Goal: Information Seeking & Learning: Learn about a topic

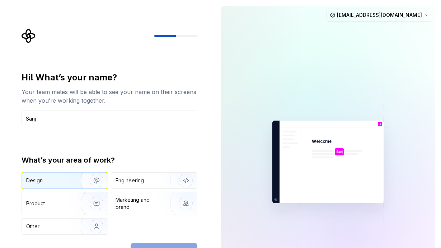
type input "Sanj"
click at [84, 179] on img "button" at bounding box center [92, 180] width 46 height 48
click at [162, 244] on button "Continue" at bounding box center [164, 251] width 67 height 16
drag, startPoint x: 226, startPoint y: 246, endPoint x: 227, endPoint y: 251, distance: 5.1
click at [227, 247] on html "Hi! What’s your name? Your team mates will be able to see your name on their sc…" at bounding box center [220, 124] width 441 height 248
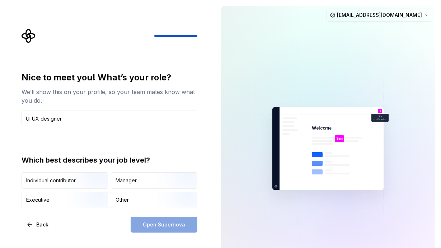
type input "UI UX designer"
click at [159, 227] on div "Open Supernova" at bounding box center [164, 225] width 67 height 16
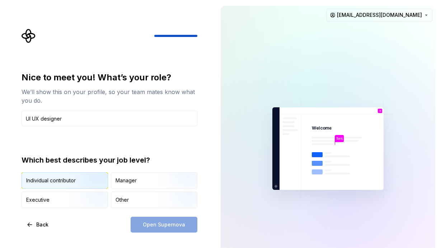
click at [95, 183] on img "button" at bounding box center [90, 189] width 46 height 48
click at [167, 223] on span "Open Supernova" at bounding box center [164, 224] width 42 height 7
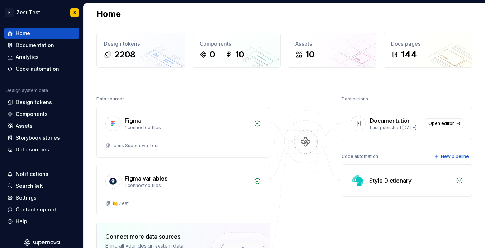
scroll to position [13, 0]
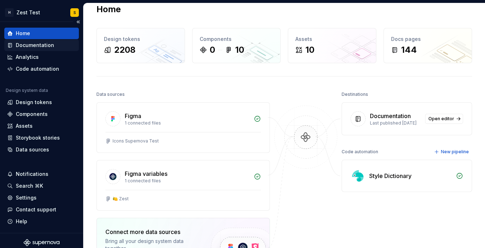
click at [48, 46] on div "Documentation" at bounding box center [35, 45] width 38 height 7
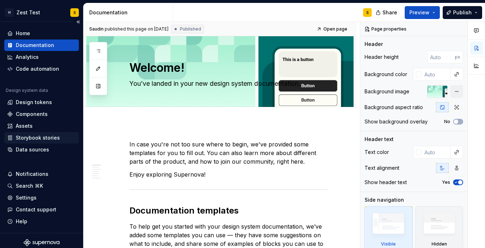
scroll to position [4, 0]
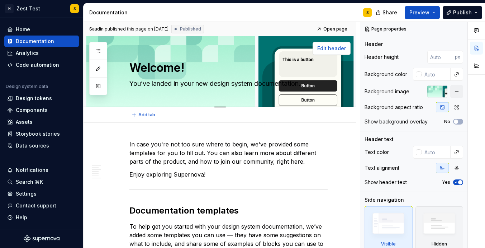
click at [335, 45] on span "Edit header" at bounding box center [331, 48] width 29 height 7
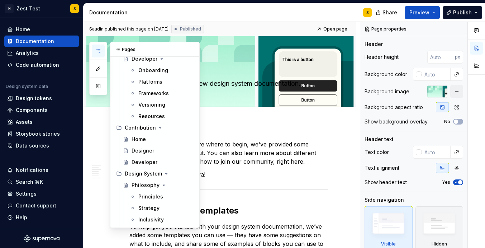
scroll to position [0, 0]
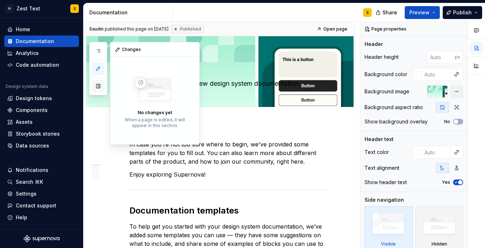
click at [97, 90] on button "button" at bounding box center [98, 86] width 13 height 13
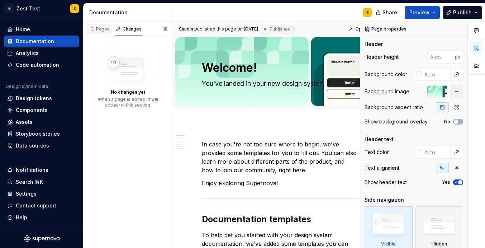
click at [103, 31] on div "Pages" at bounding box center [99, 29] width 21 height 6
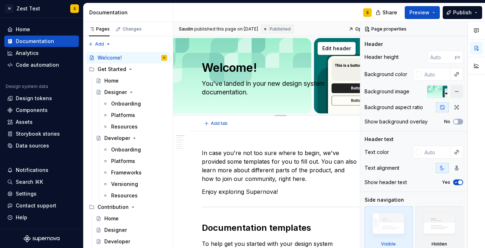
click at [204, 75] on textarea "Welcome!" at bounding box center [279, 67] width 158 height 17
click at [137, 30] on div "Changes" at bounding box center [132, 29] width 19 height 6
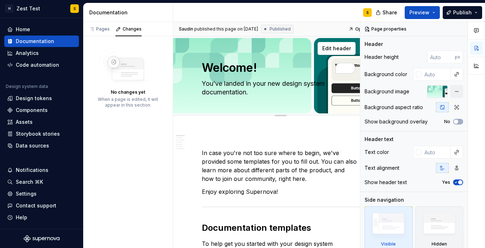
click at [203, 63] on textarea "Welcome!" at bounding box center [279, 67] width 158 height 17
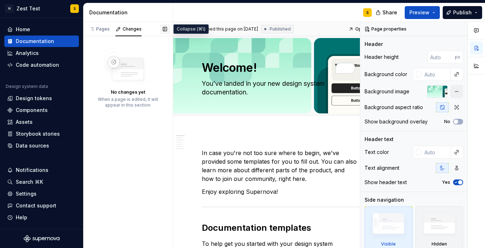
click at [166, 29] on button "button" at bounding box center [165, 29] width 10 height 10
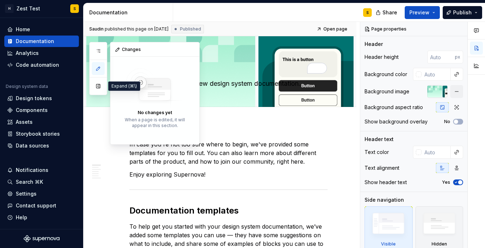
click at [97, 70] on icon "button" at bounding box center [98, 69] width 6 height 6
click at [94, 89] on button "button" at bounding box center [98, 86] width 13 height 13
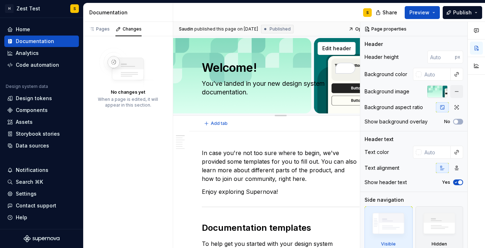
click at [191, 63] on div "Welcome! You’ve landed in your new design system documentation. Edit header" at bounding box center [280, 75] width 215 height 79
click at [166, 29] on button "button" at bounding box center [165, 29] width 10 height 10
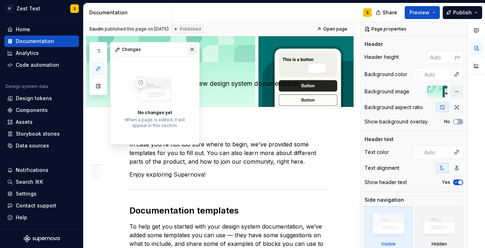
click at [192, 48] on button "button" at bounding box center [192, 49] width 10 height 10
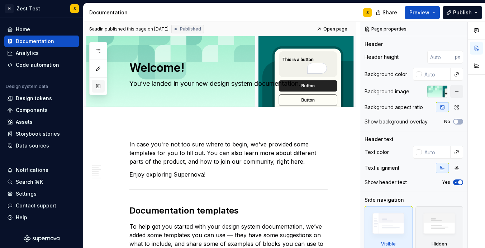
click at [98, 88] on button "button" at bounding box center [98, 86] width 13 height 13
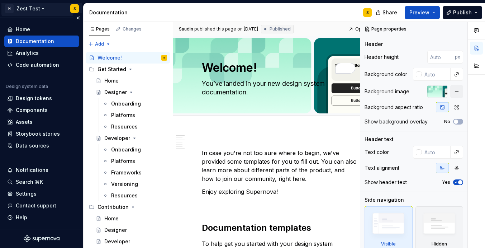
click at [36, 8] on html "H Zest Test S Home Documentation Analytics Code automation Design system data D…" at bounding box center [242, 124] width 485 height 248
click at [59, 9] on html "H Zest Test S Home Documentation Analytics Code automation Design system data D…" at bounding box center [242, 124] width 485 height 248
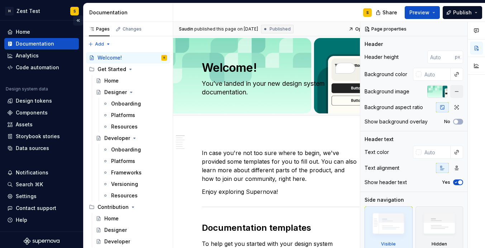
click at [79, 19] on button "Collapse sidebar" at bounding box center [78, 20] width 10 height 10
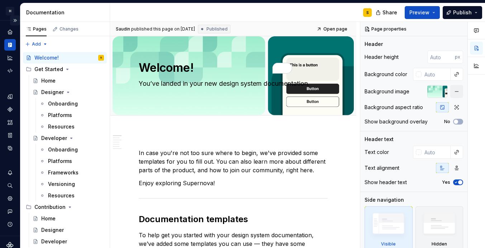
scroll to position [0, 0]
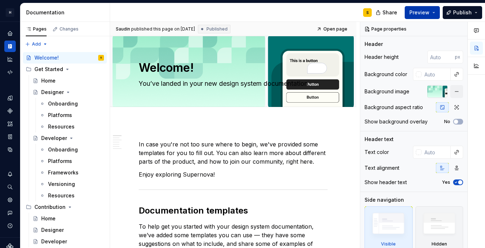
click at [436, 15] on button "Preview" at bounding box center [422, 12] width 35 height 13
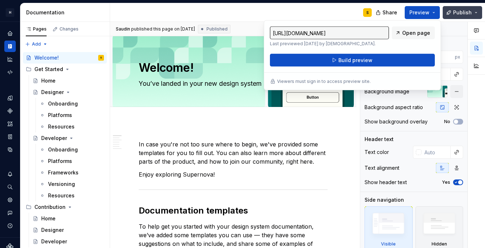
click at [440, 16] on button "Publish" at bounding box center [462, 12] width 39 height 13
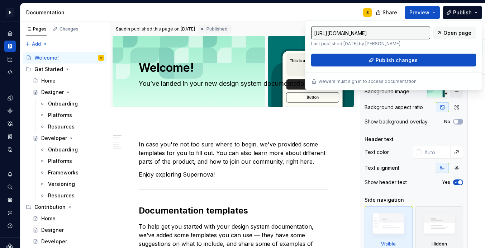
click at [313, 12] on div "S" at bounding box center [244, 12] width 268 height 19
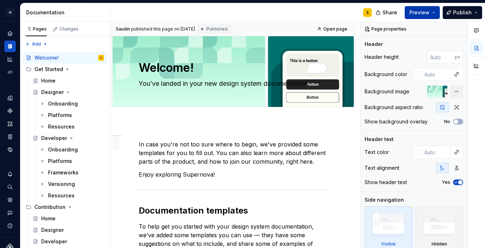
click at [431, 13] on button "Preview" at bounding box center [422, 12] width 35 height 13
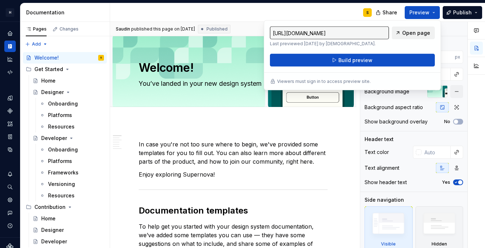
click at [414, 34] on span "Open page" at bounding box center [416, 32] width 28 height 7
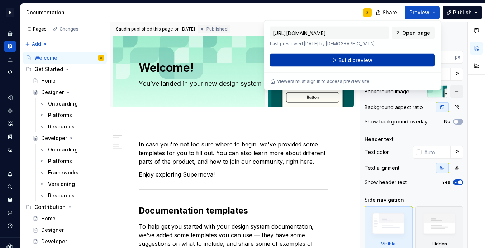
click at [385, 58] on button "Build preview" at bounding box center [352, 60] width 165 height 13
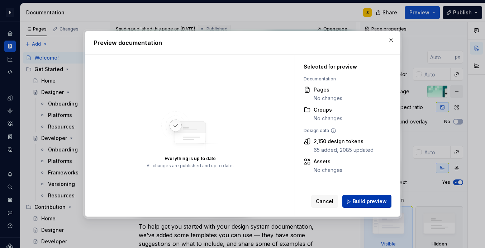
click at [387, 204] on button "Build preview" at bounding box center [366, 201] width 49 height 13
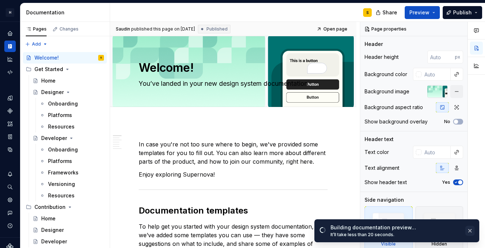
click at [440, 231] on button "button" at bounding box center [469, 231] width 9 height 10
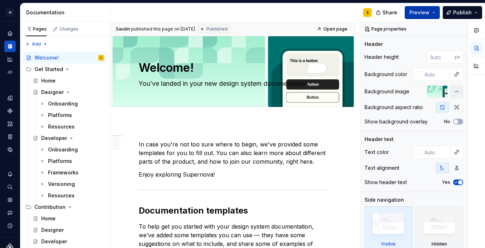
click at [435, 15] on button "Preview" at bounding box center [422, 12] width 35 height 13
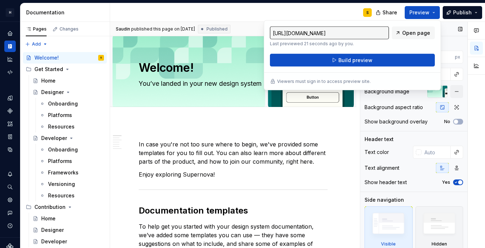
click at [440, 40] on div "Page properties Header Header height px Background color Background image Backg…" at bounding box center [413, 135] width 107 height 226
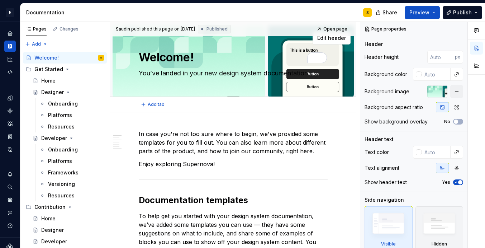
drag, startPoint x: 245, startPoint y: 91, endPoint x: 256, endPoint y: 88, distance: 12.2
click at [256, 89] on div "Welcome! You’ve landed in your new design system documentation." at bounding box center [233, 61] width 189 height 70
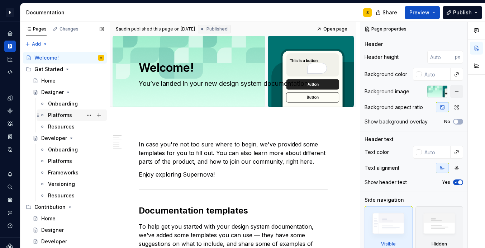
click at [54, 116] on div "Platforms" at bounding box center [60, 115] width 24 height 7
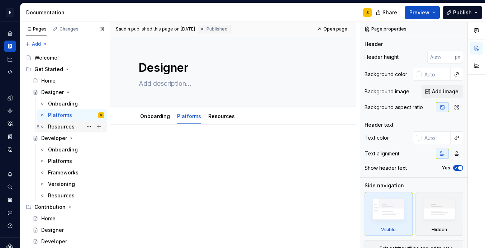
click at [65, 128] on div "Resources" at bounding box center [61, 126] width 27 height 7
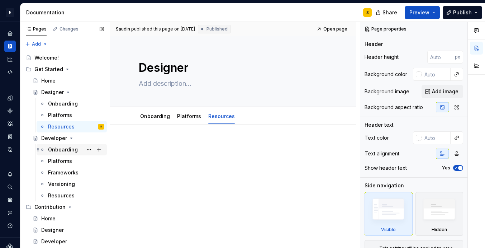
click at [54, 153] on div "Onboarding" at bounding box center [63, 149] width 30 height 7
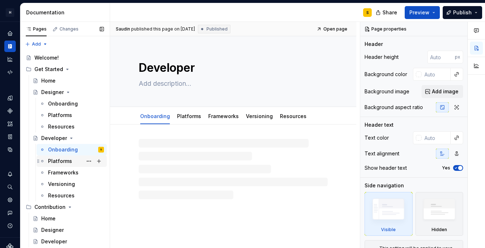
click at [55, 164] on div "Platforms" at bounding box center [60, 160] width 24 height 7
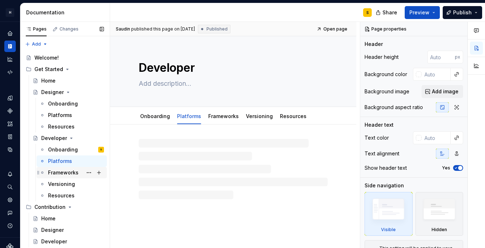
click at [58, 172] on div "Frameworks" at bounding box center [63, 172] width 30 height 7
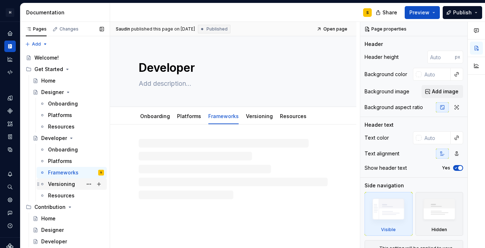
click at [57, 184] on div "Versioning" at bounding box center [61, 183] width 27 height 7
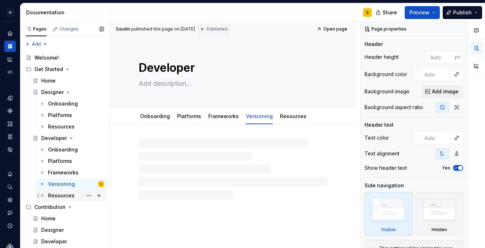
click at [55, 193] on div "Resources" at bounding box center [61, 195] width 27 height 7
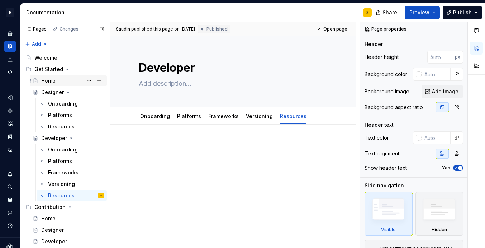
click at [70, 84] on div "Home" at bounding box center [72, 81] width 63 height 10
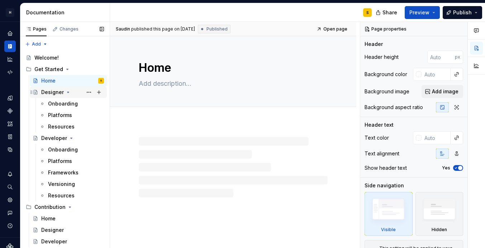
click at [71, 92] on div "Designer" at bounding box center [72, 92] width 63 height 10
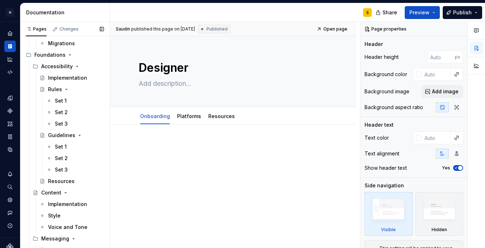
scroll to position [348, 0]
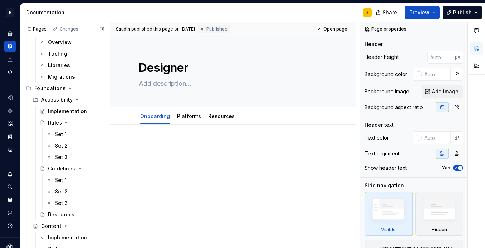
click at [0, 0] on button "Page tree" at bounding box center [0, 0] width 0 height 0
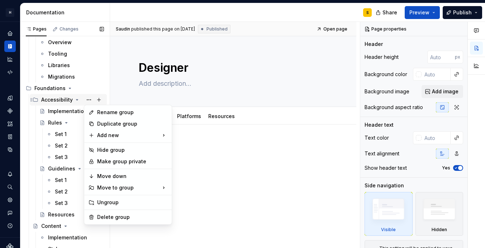
click at [55, 101] on div "Pages Changes Add Accessibility guide for tree Page tree. Navigate the tree wit…" at bounding box center [65, 136] width 90 height 229
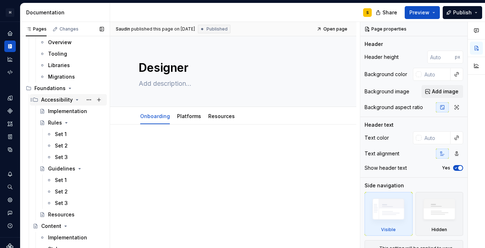
click at [53, 101] on div "Accessibility" at bounding box center [57, 99] width 32 height 7
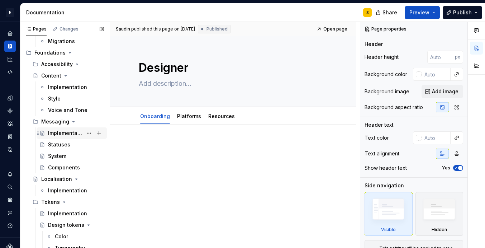
scroll to position [384, 0]
click at [66, 77] on icon "Page tree" at bounding box center [66, 75] width 6 height 6
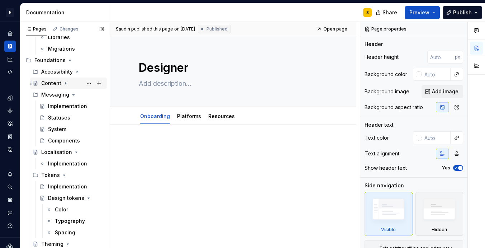
scroll to position [374, 0]
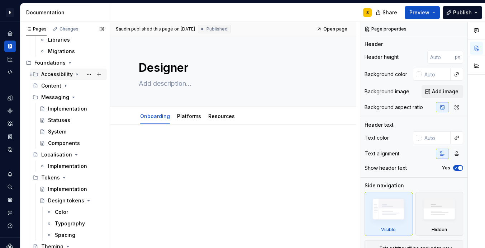
click at [75, 74] on icon "Page tree" at bounding box center [77, 74] width 6 height 6
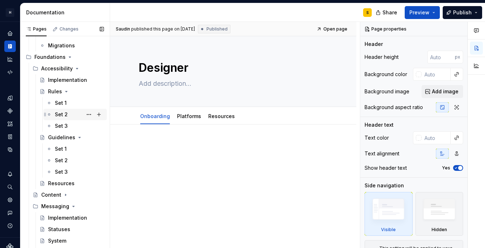
scroll to position [380, 0]
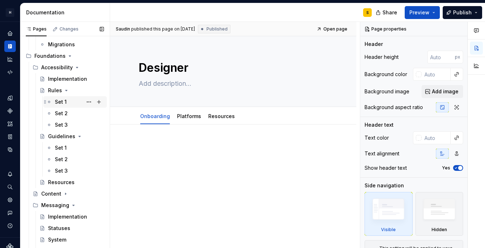
click at [70, 104] on div "Set 1" at bounding box center [79, 102] width 49 height 10
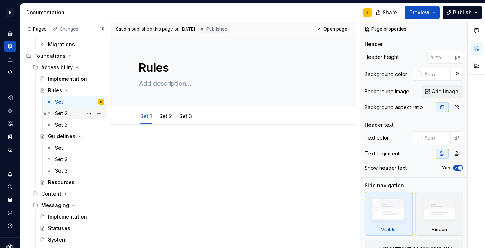
click at [75, 116] on div "Set 2" at bounding box center [79, 113] width 49 height 10
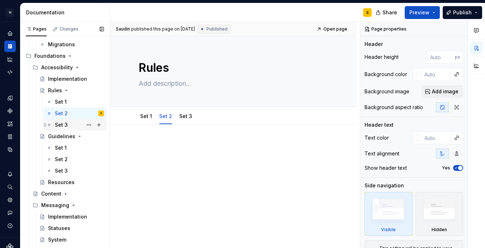
click at [76, 122] on div "Set 3" at bounding box center [79, 125] width 49 height 10
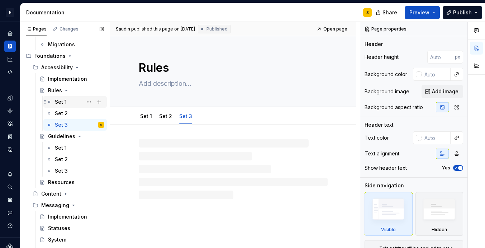
click at [76, 102] on div "Set 1" at bounding box center [79, 102] width 49 height 10
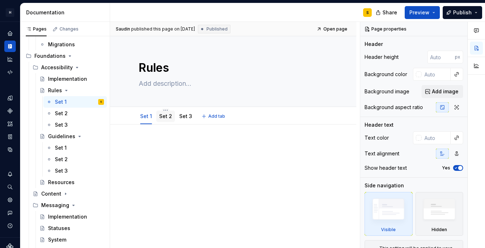
click at [170, 117] on link "Set 2" at bounding box center [165, 116] width 13 height 6
click at [179, 117] on link "Set 3" at bounding box center [185, 116] width 13 height 6
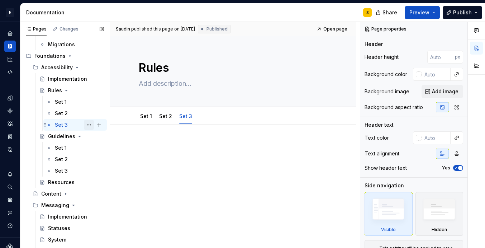
click at [90, 126] on button "Page tree" at bounding box center [89, 125] width 10 height 10
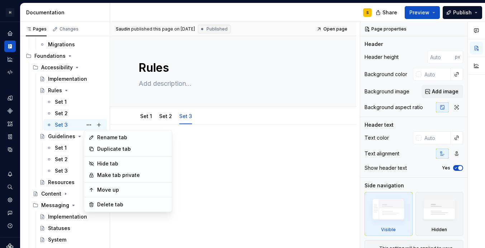
click at [233, 165] on html "H Zest Test S Design system data Documentation S Share Preview Publish Pages Ch…" at bounding box center [242, 124] width 485 height 248
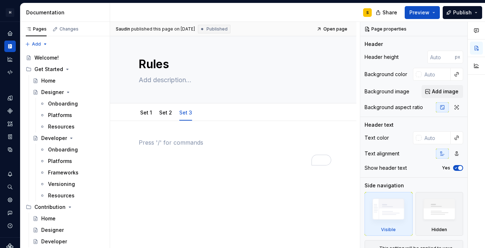
click at [162, 143] on p "To enrich screen reader interactions, please activate Accessibility in Grammarl…" at bounding box center [233, 142] width 189 height 9
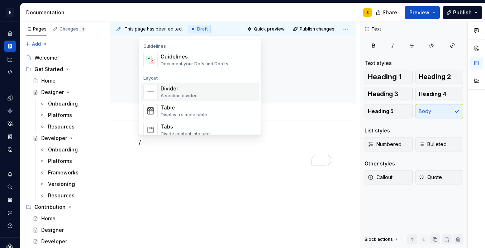
scroll to position [200, 0]
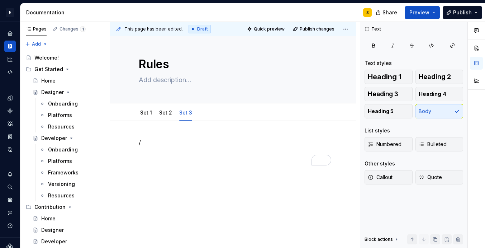
click at [186, 150] on div "/" at bounding box center [233, 151] width 189 height 27
click at [440, 14] on button "Publish" at bounding box center [462, 12] width 39 height 13
click at [240, 53] on div "Rules" at bounding box center [233, 68] width 189 height 70
click at [148, 115] on link "Set 1" at bounding box center [146, 112] width 12 height 6
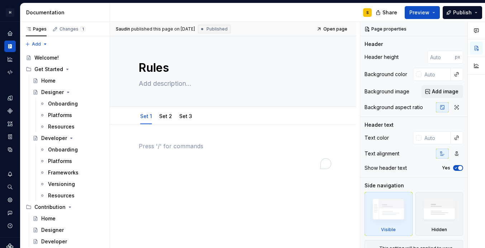
click at [163, 150] on p "To enrich screen reader interactions, please activate Accessibility in Grammarl…" at bounding box center [233, 146] width 189 height 9
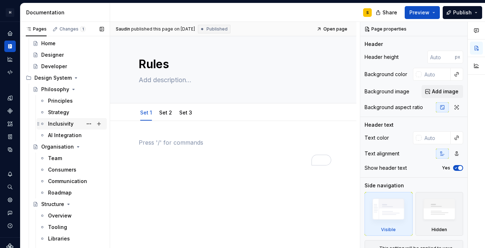
scroll to position [176, 0]
click at [53, 142] on div "Organisation" at bounding box center [57, 145] width 33 height 7
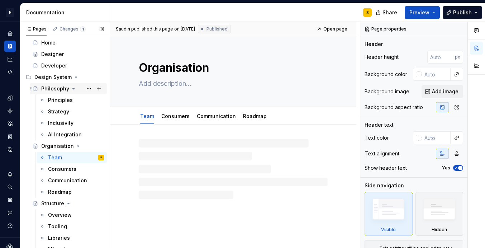
click at [58, 90] on div "Philosophy" at bounding box center [55, 88] width 28 height 7
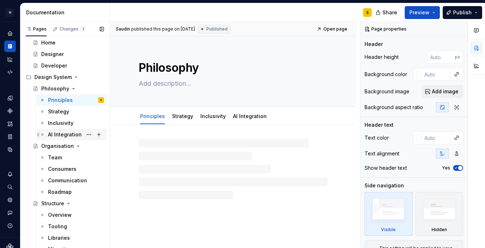
scroll to position [198, 0]
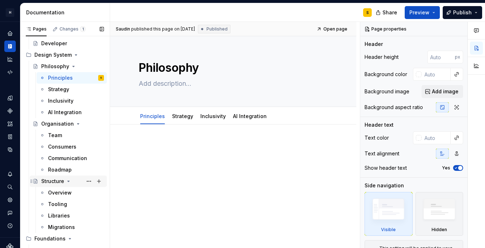
click at [52, 184] on div "Structure" at bounding box center [52, 181] width 23 height 7
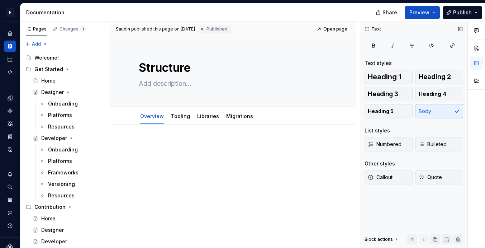
type textarea "*"
